Goal: Information Seeking & Learning: Learn about a topic

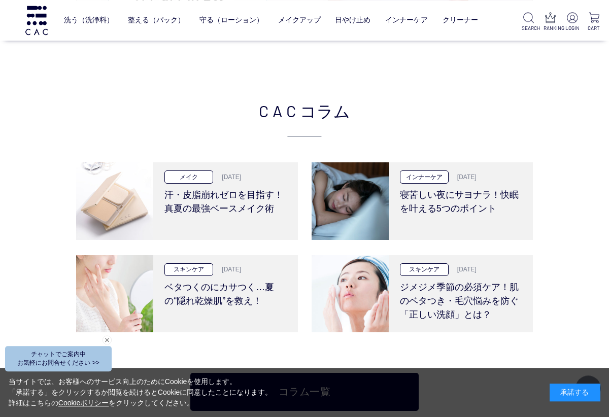
scroll to position [1908, 0]
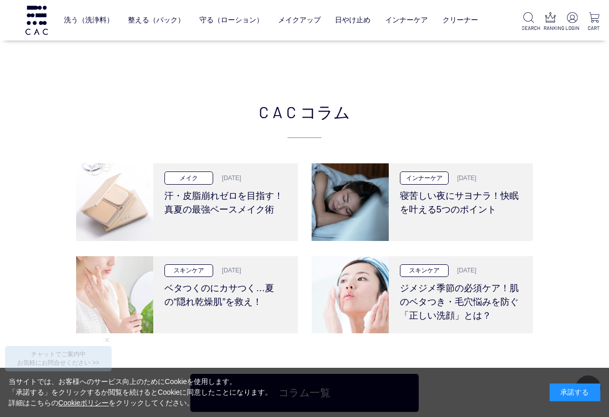
click at [200, 185] on h3 "汗・皮脂崩れゼロを目指す！真夏の最強ベースメイク術" at bounding box center [226, 201] width 122 height 32
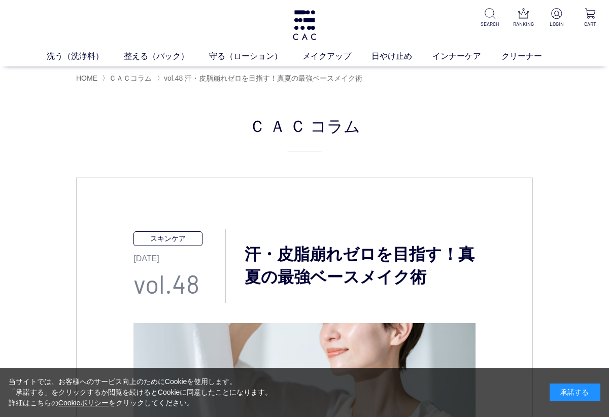
click at [338, 78] on link "美容液" at bounding box center [338, 75] width 21 height 8
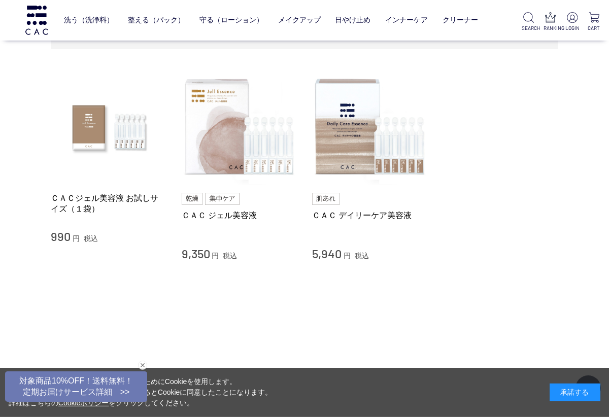
scroll to position [73, 0]
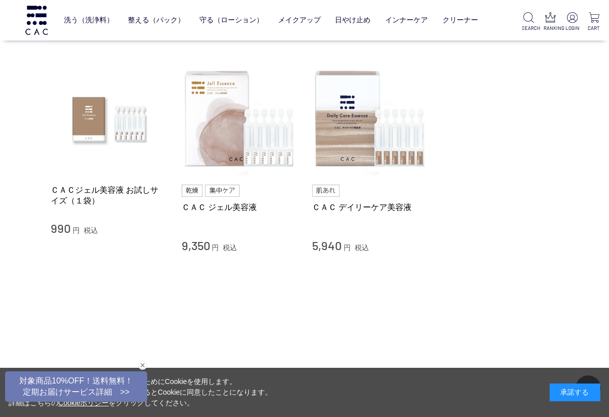
click at [215, 141] on img at bounding box center [240, 119] width 116 height 116
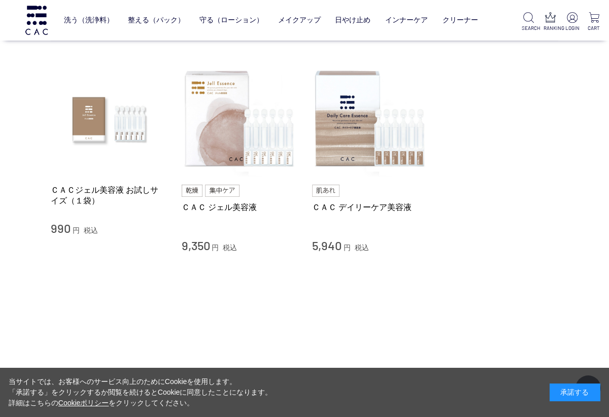
scroll to position [90, 0]
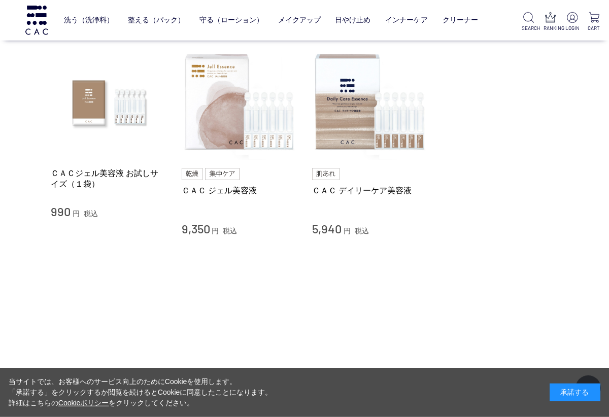
click at [356, 117] on img at bounding box center [370, 103] width 116 height 116
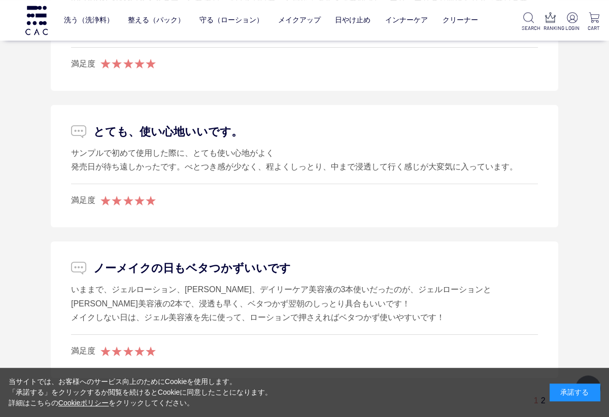
scroll to position [6852, 0]
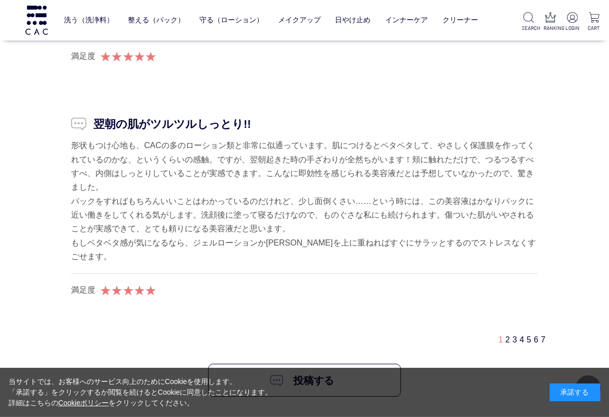
scroll to position [6224, 0]
click at [541, 335] on link "7" at bounding box center [543, 339] width 5 height 9
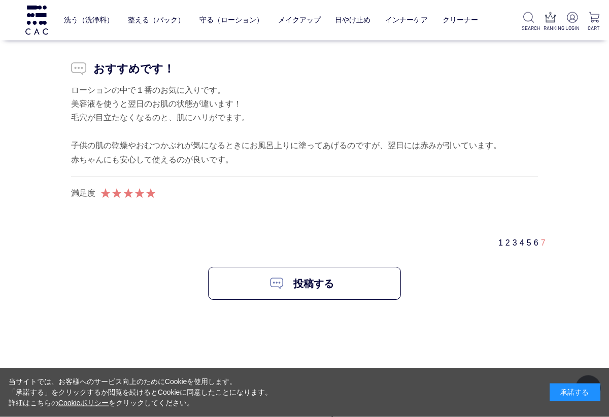
scroll to position [6205, 0]
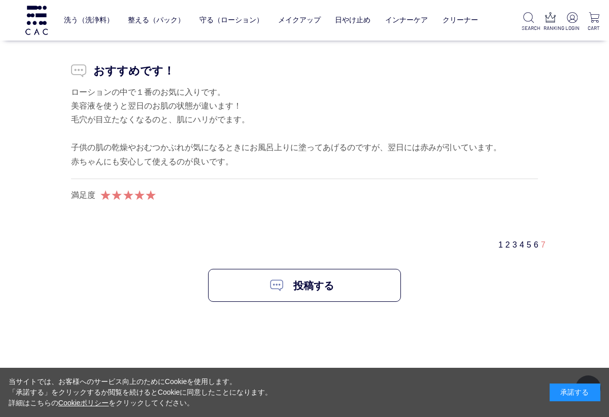
click at [534, 241] on link "6" at bounding box center [536, 245] width 5 height 9
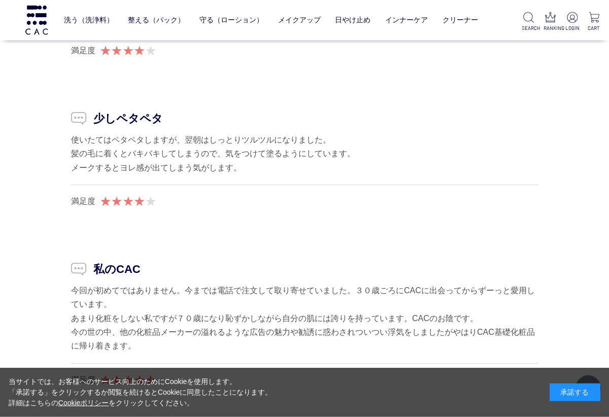
scroll to position [6073, 0]
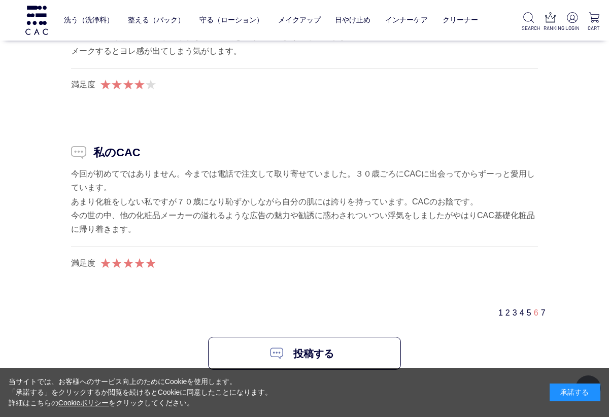
click at [527, 309] on link "5" at bounding box center [529, 313] width 5 height 9
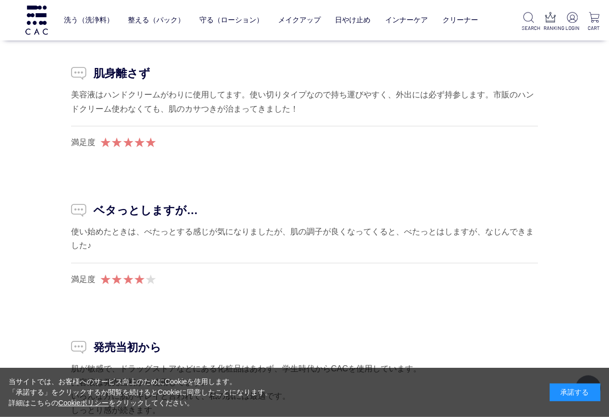
scroll to position [5358, 0]
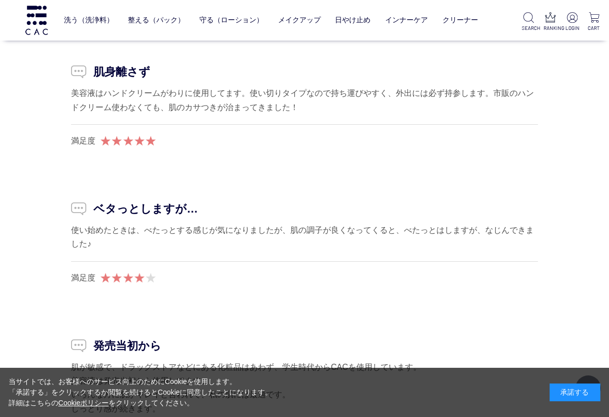
click at [203, 45] on link "保湿化粧水" at bounding box center [205, 41] width 36 height 8
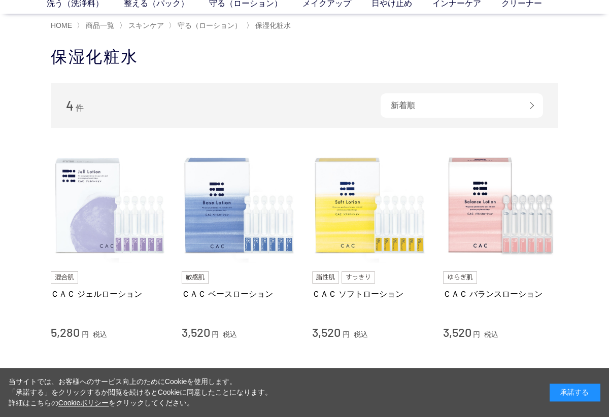
scroll to position [66, 0]
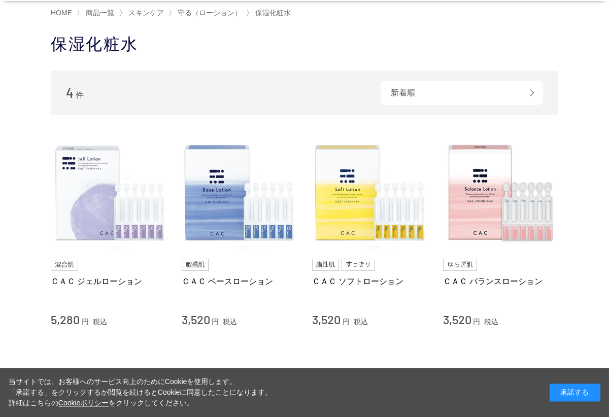
click at [360, 199] on img at bounding box center [370, 194] width 116 height 116
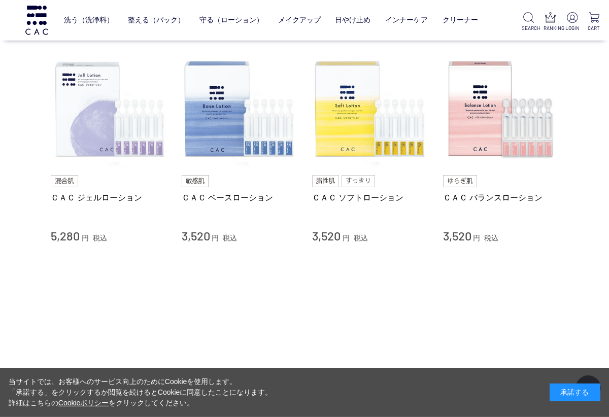
click at [501, 136] on img at bounding box center [501, 110] width 116 height 116
click at [89, 110] on img at bounding box center [109, 110] width 116 height 116
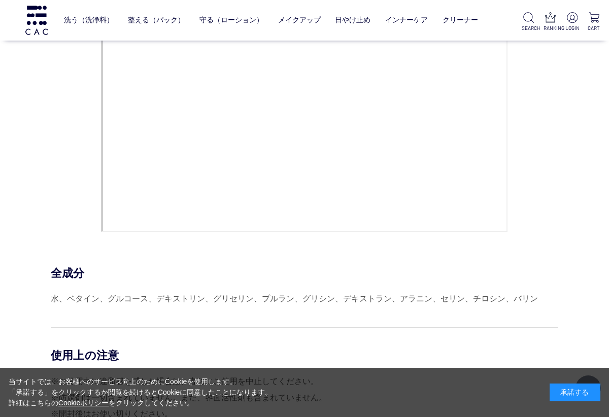
scroll to position [4317, 0]
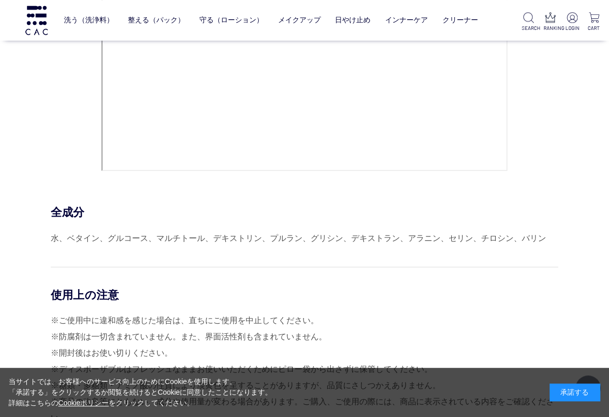
scroll to position [4380, 0]
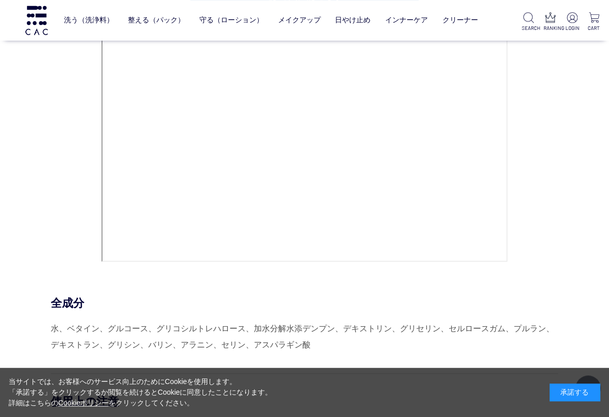
scroll to position [4326, 0]
click at [261, 39] on link "柔軟化粧水" at bounding box center [259, 41] width 36 height 8
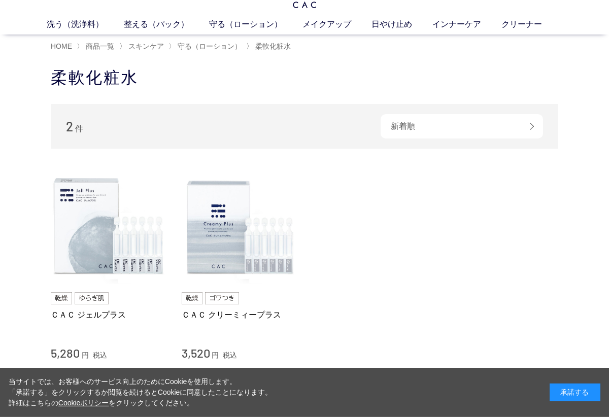
scroll to position [38, 0]
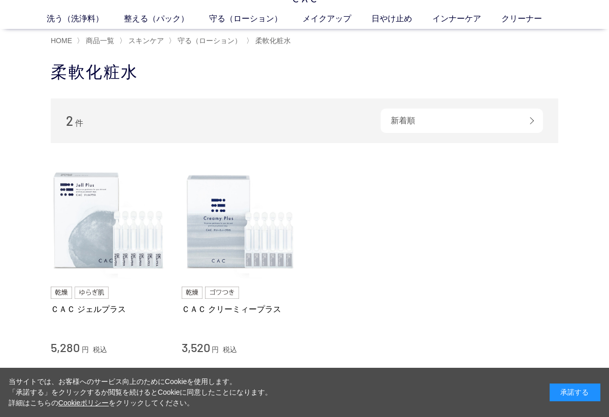
click at [218, 222] on img at bounding box center [240, 222] width 116 height 116
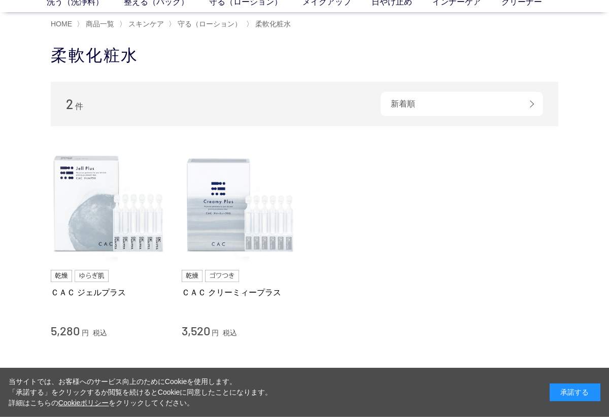
click at [81, 213] on img at bounding box center [109, 205] width 116 height 116
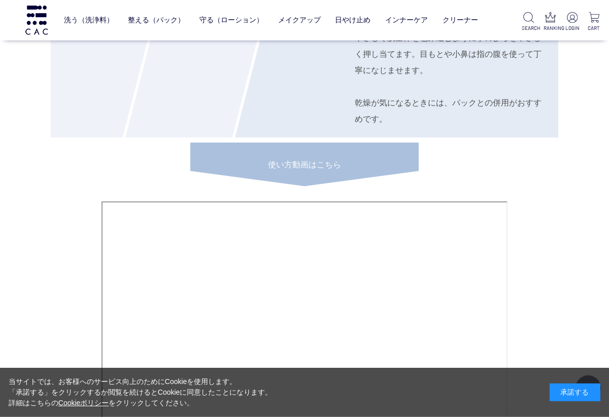
scroll to position [4131, 0]
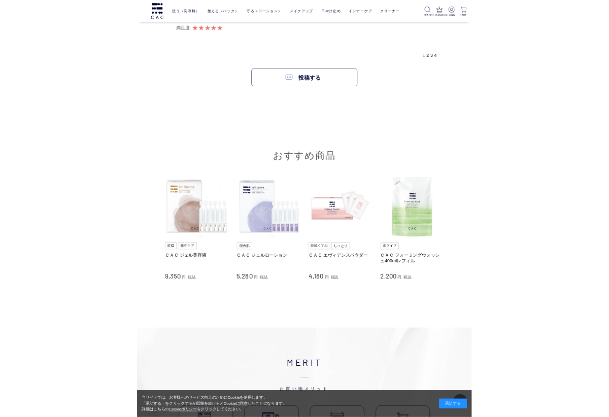
scroll to position [6655, 0]
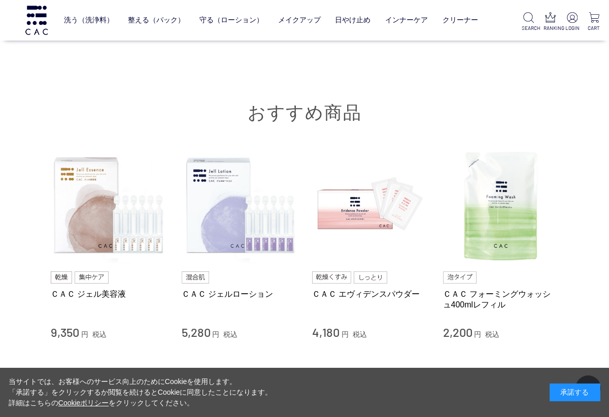
click at [248, 39] on link "フェイスパック" at bounding box center [244, 41] width 50 height 8
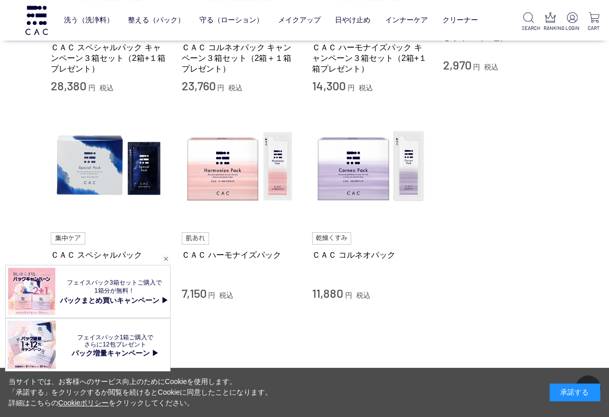
scroll to position [237, 0]
click at [349, 184] on img at bounding box center [370, 167] width 116 height 116
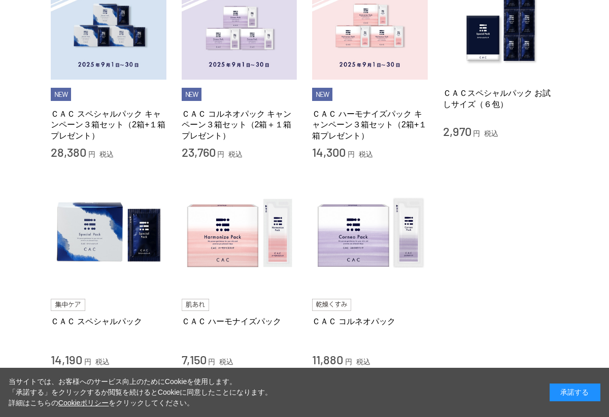
scroll to position [254, 0]
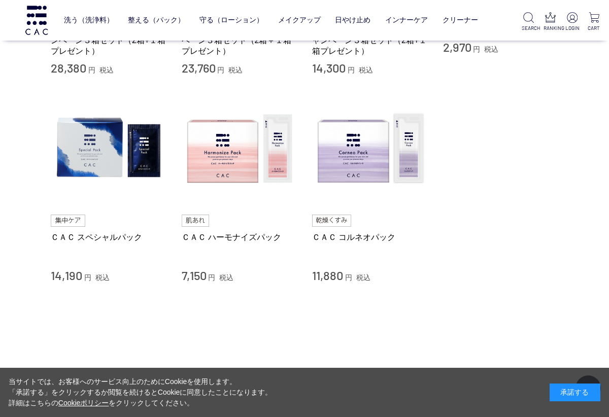
click at [219, 157] on img at bounding box center [240, 149] width 116 height 116
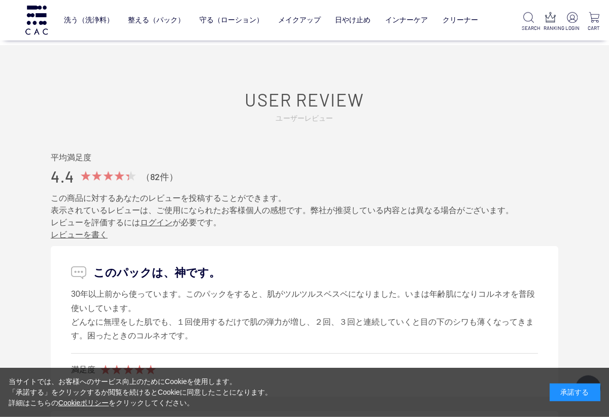
scroll to position [4452, 0]
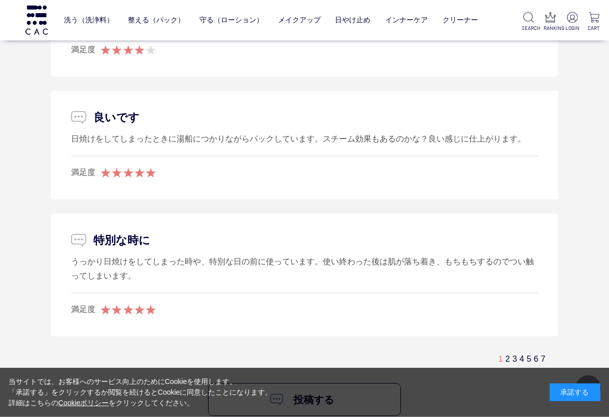
scroll to position [5916, 0]
click at [543, 354] on link "7" at bounding box center [543, 358] width 5 height 9
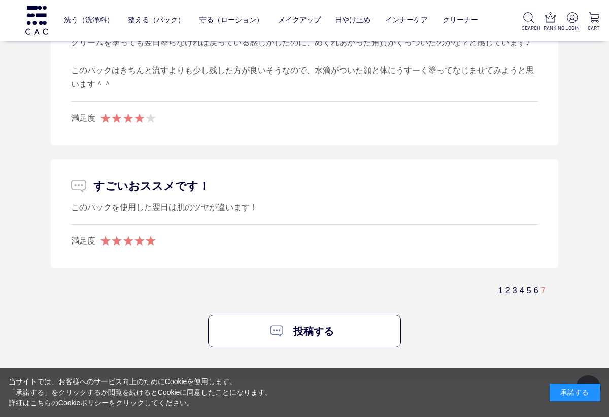
scroll to position [6054, 0]
click at [534, 286] on link "6" at bounding box center [536, 290] width 5 height 9
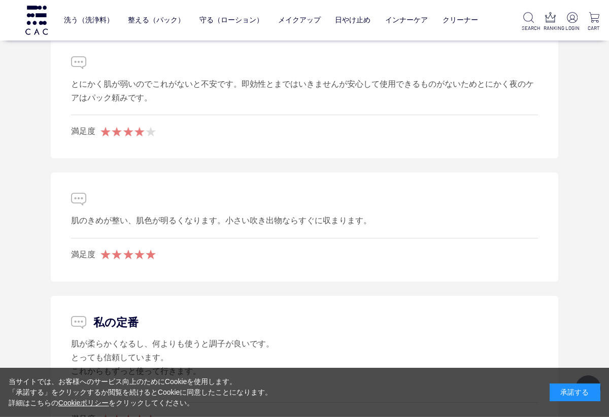
scroll to position [5437, 0]
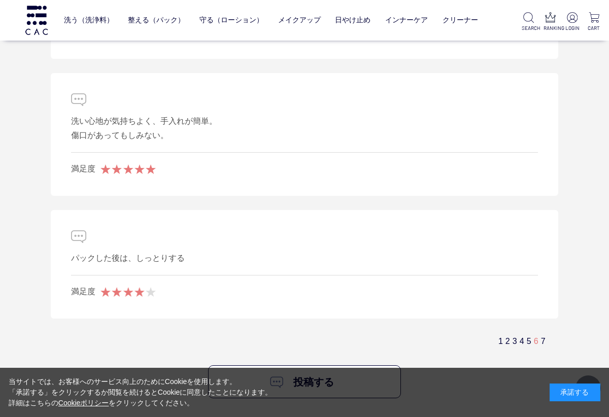
click at [527, 337] on link "5" at bounding box center [529, 341] width 5 height 9
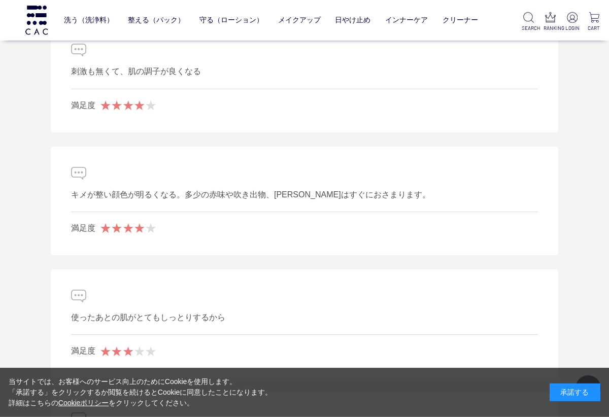
scroll to position [5586, 0]
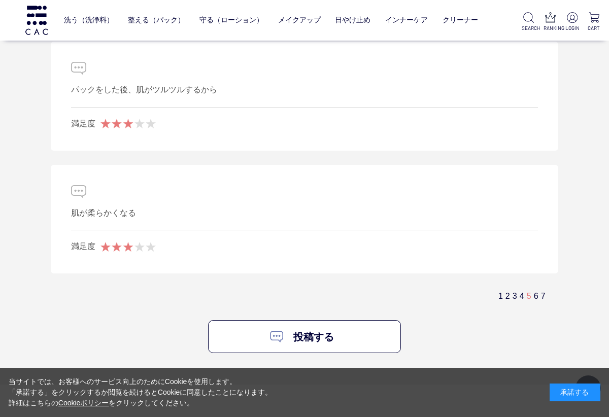
click at [513, 292] on link "3" at bounding box center [515, 296] width 5 height 9
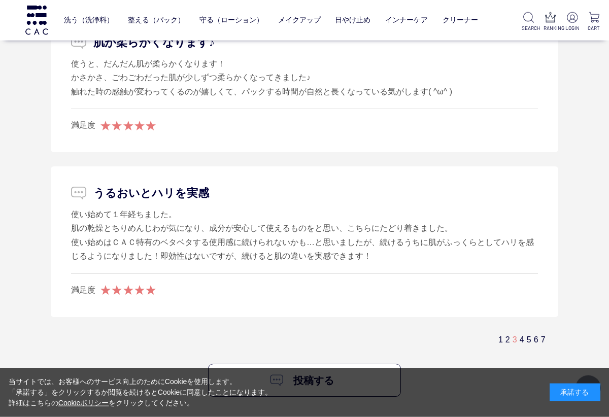
scroll to position [6093, 0]
click at [505, 334] on div "1 2 3 4 5 6 7" at bounding box center [527, 339] width 57 height 11
click at [506, 335] on link "2" at bounding box center [508, 339] width 5 height 9
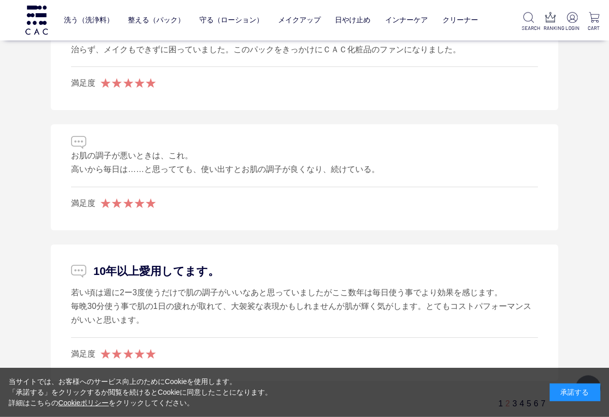
scroll to position [5927, 0]
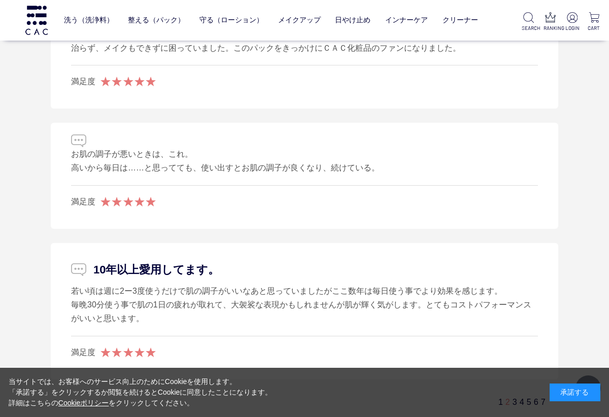
click at [499, 398] on link "1" at bounding box center [501, 402] width 5 height 9
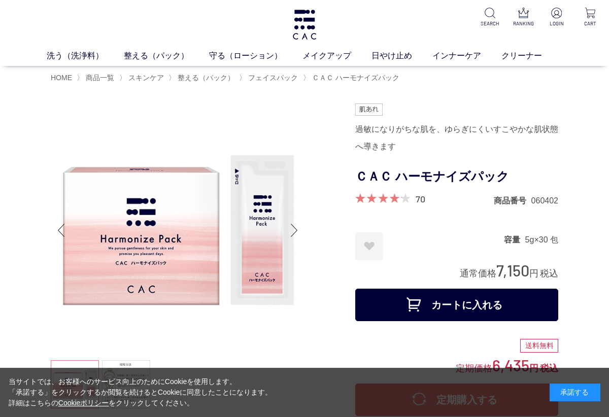
scroll to position [0, 0]
click at [306, 24] on img at bounding box center [305, 25] width 26 height 30
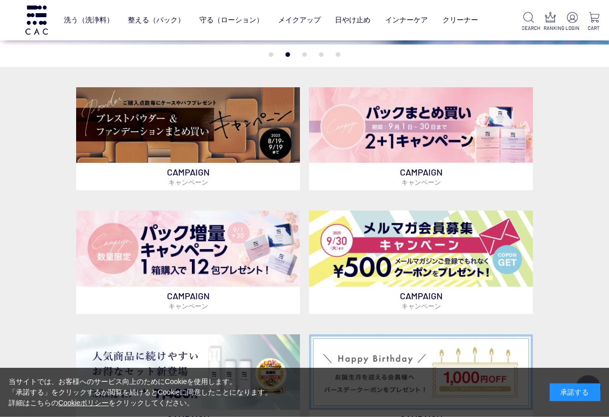
scroll to position [199, 0]
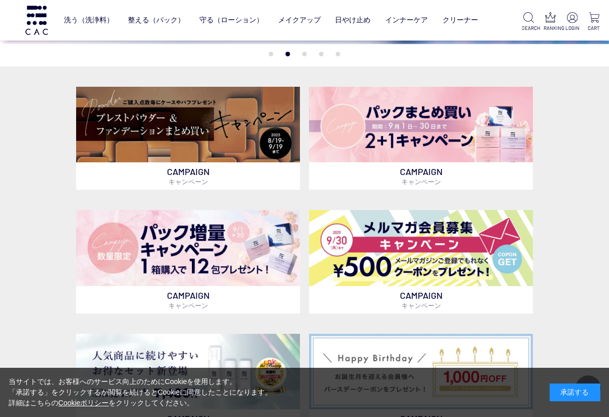
click at [164, 266] on img at bounding box center [188, 248] width 224 height 76
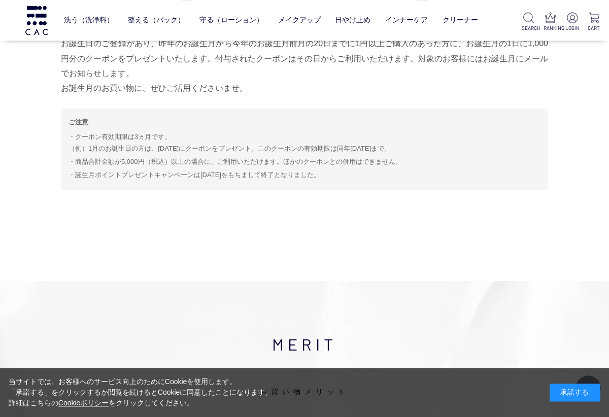
scroll to position [4557, 0]
